Goal: Transaction & Acquisition: Book appointment/travel/reservation

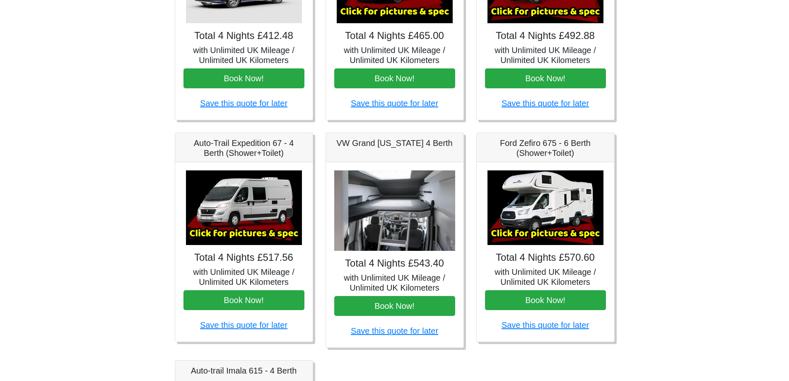
scroll to position [373, 0]
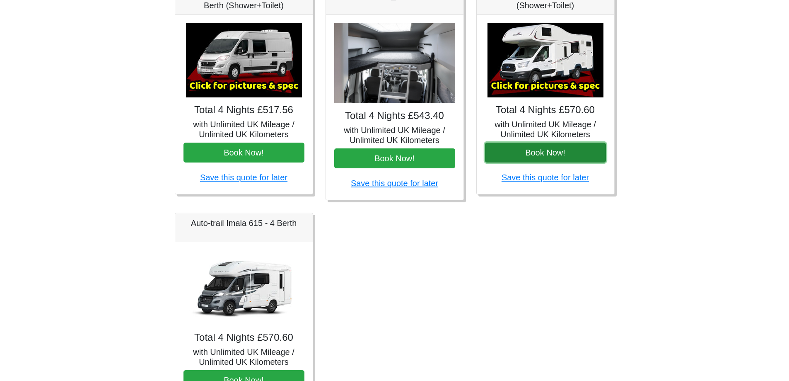
click at [552, 150] on button "Book Now!" at bounding box center [545, 152] width 121 height 20
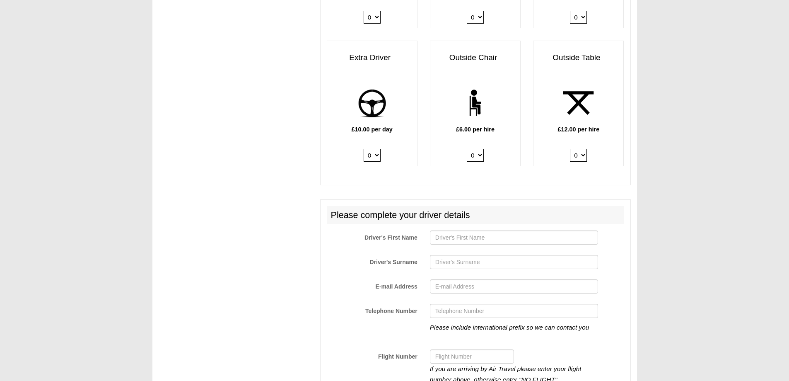
scroll to position [1208, 0]
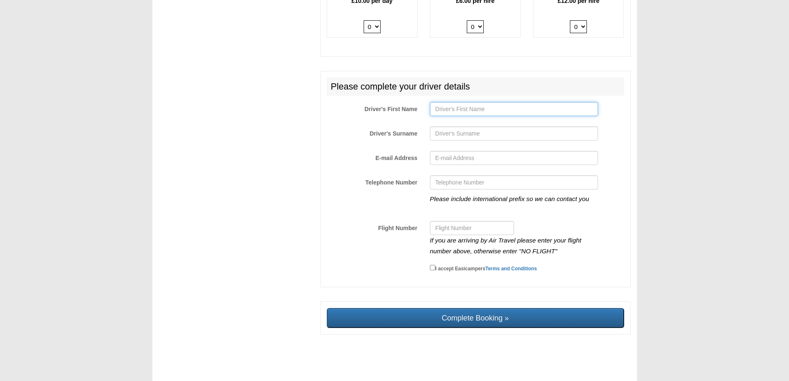
click at [463, 112] on input "Driver's First Name" at bounding box center [514, 109] width 168 height 14
type input "[PERSON_NAME]"
type input "w"
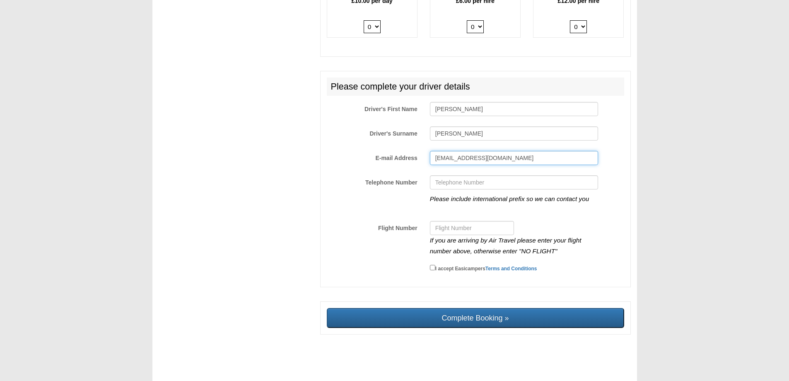
type input "[EMAIL_ADDRESS][DOMAIN_NAME]"
type input "07775568110"
click at [443, 232] on input "Flight Number" at bounding box center [472, 228] width 84 height 14
type input "0"
drag, startPoint x: 431, startPoint y: 267, endPoint x: 436, endPoint y: 279, distance: 12.5
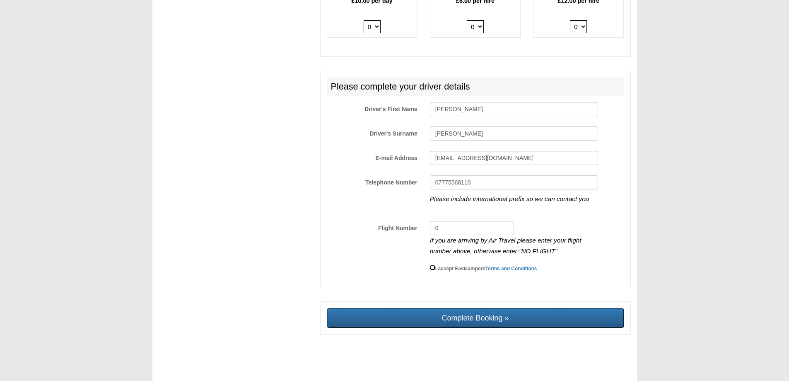
click at [431, 268] on input "I accept Easicampers Terms and Conditions" at bounding box center [432, 267] width 5 height 5
checkbox input "true"
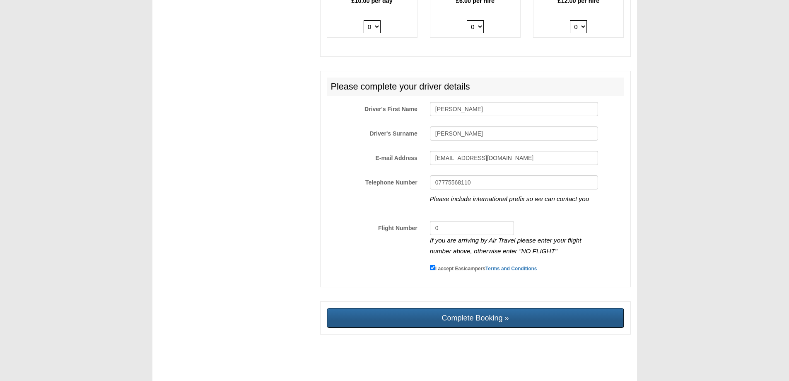
click at [446, 316] on input "Complete Booking »" at bounding box center [475, 318] width 297 height 20
type input "Sending, please wait..."
